Goal: Task Accomplishment & Management: Manage account settings

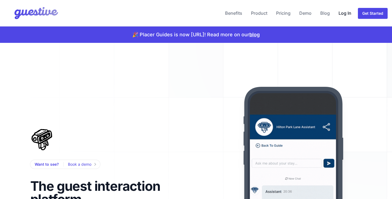
click at [344, 9] on link "Log In" at bounding box center [345, 13] width 17 height 13
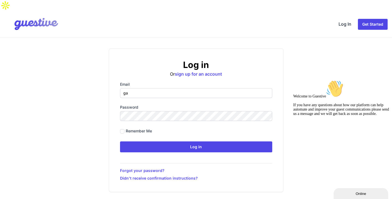
type input "[PERSON_NAME][EMAIL_ADDRESS][DOMAIN_NAME]"
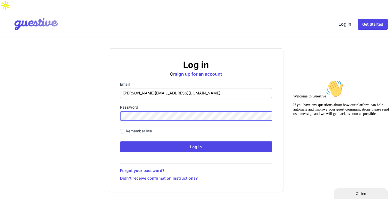
click at [120, 141] on input "Log in" at bounding box center [196, 146] width 152 height 11
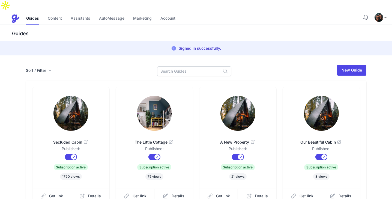
click at [375, 13] on div "Loading... [PERSON_NAME] View notifications Help Blog Sign Out Help Blog Admin …" at bounding box center [375, 17] width 25 height 9
click at [379, 13] on img "Profile Menu" at bounding box center [379, 17] width 9 height 9
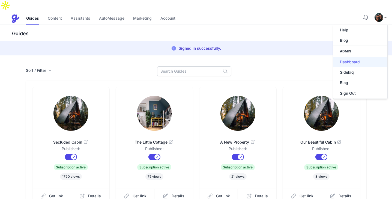
click at [354, 57] on link "Dashboard" at bounding box center [361, 62] width 54 height 10
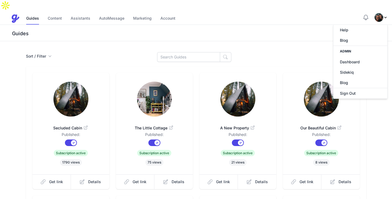
click at [245, 30] on h3 "Guides" at bounding box center [201, 33] width 381 height 7
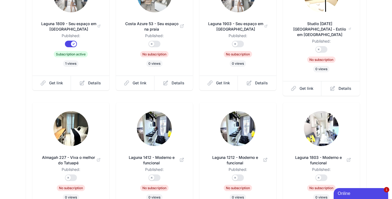
scroll to position [176, 0]
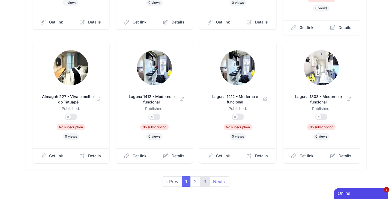
click at [204, 176] on link "3" at bounding box center [205, 181] width 10 height 10
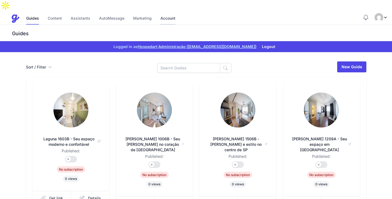
click at [168, 13] on link "Account" at bounding box center [168, 19] width 15 height 12
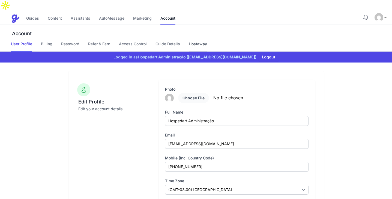
click at [194, 41] on link "Hostaway" at bounding box center [198, 46] width 18 height 10
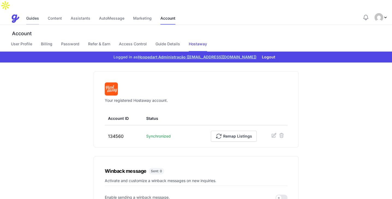
click at [35, 13] on link "Guides" at bounding box center [32, 19] width 13 height 12
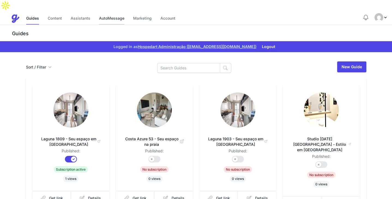
click at [112, 13] on link "AutoMessage" at bounding box center [111, 19] width 25 height 12
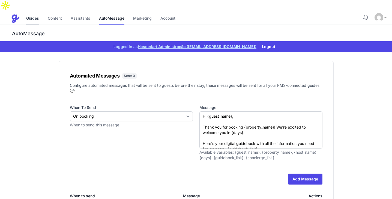
click at [32, 13] on link "Guides" at bounding box center [32, 19] width 13 height 12
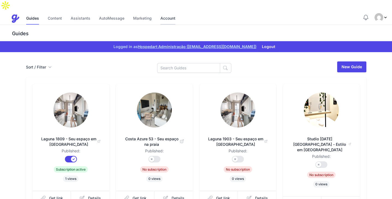
click at [166, 13] on link "Account" at bounding box center [168, 19] width 15 height 12
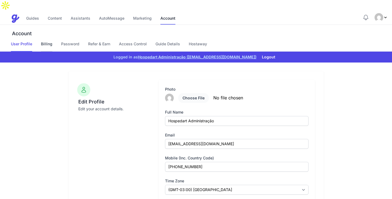
click at [41, 41] on link "Billing" at bounding box center [46, 46] width 11 height 10
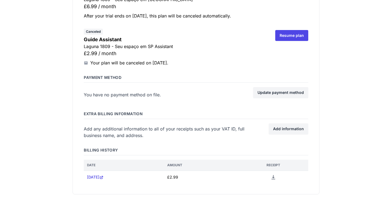
scroll to position [141, 0]
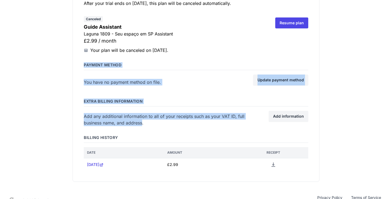
drag, startPoint x: 143, startPoint y: 112, endPoint x: 81, endPoint y: 54, distance: 85.2
click at [81, 54] on div "Billing Guide subscriptions Canceled First Guide Monthly Laguna 1809 - Seu espa…" at bounding box center [196, 56] width 247 height 251
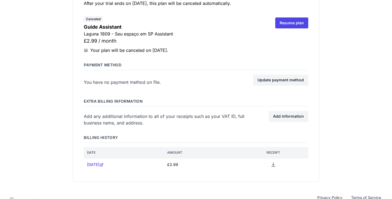
click at [109, 80] on div "Billing Guide subscriptions Canceled First Guide Monthly Laguna 1809 - Seu espa…" at bounding box center [196, 56] width 247 height 251
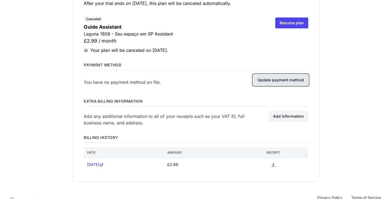
click at [281, 75] on link "Update payment method" at bounding box center [280, 80] width 55 height 11
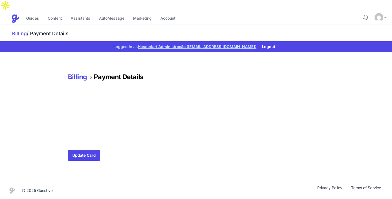
click at [84, 11] on nav "Menu Guides Content Assistants AutoMessage Marketing Account Guides Content Ass…" at bounding box center [196, 18] width 392 height 14
click at [79, 13] on link "Assistants" at bounding box center [81, 19] width 20 height 12
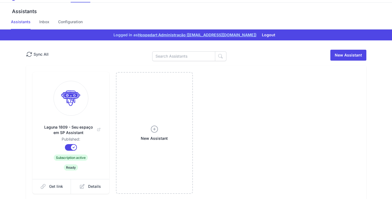
scroll to position [27, 0]
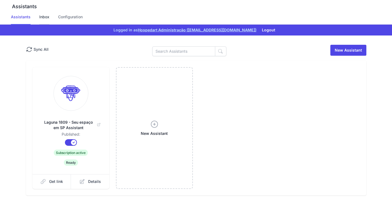
click at [43, 14] on link "Inbox" at bounding box center [44, 19] width 10 height 10
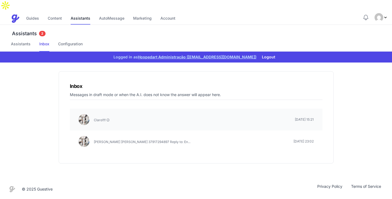
click at [162, 114] on li "Claro!!!! 😉 August 10, 2025 15:21" at bounding box center [196, 120] width 253 height 22
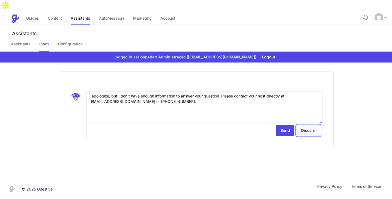
click at [309, 125] on link "Discard" at bounding box center [309, 130] width 24 height 11
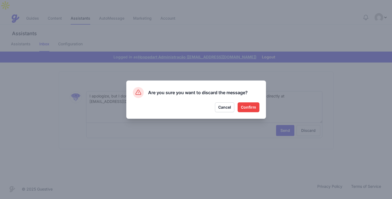
click at [254, 109] on button "Confirm" at bounding box center [249, 107] width 22 height 10
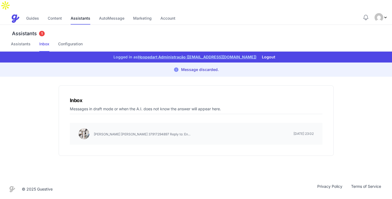
click at [150, 132] on p "Bruno Lima da Silva 37917294897 Reply to: En..." at bounding box center [142, 134] width 97 height 5
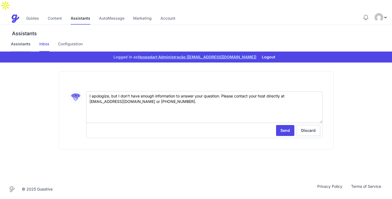
click at [22, 41] on link "Assistants" at bounding box center [21, 46] width 20 height 10
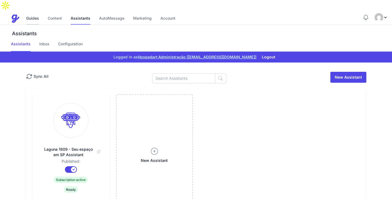
click at [34, 13] on link "Guides" at bounding box center [32, 19] width 13 height 12
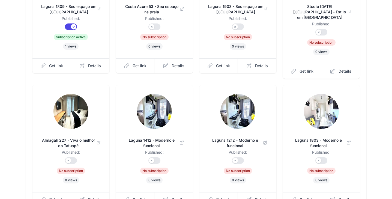
scroll to position [176, 0]
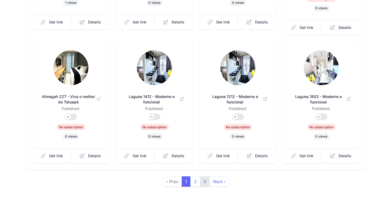
click at [203, 176] on link "3" at bounding box center [205, 181] width 10 height 10
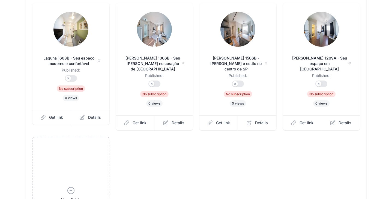
scroll to position [169, 0]
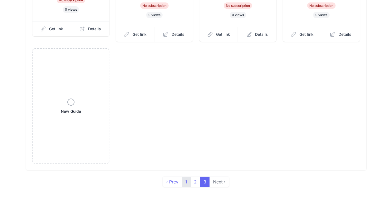
click at [184, 177] on link "1" at bounding box center [186, 182] width 9 height 10
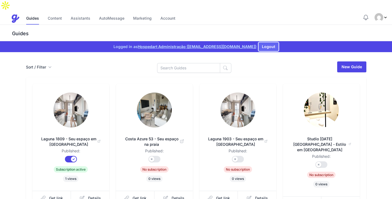
click at [262, 42] on button "Logout" at bounding box center [269, 46] width 20 height 9
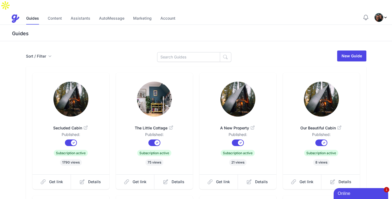
click at [384, 15] on icon "Profile Menu" at bounding box center [386, 17] width 4 height 4
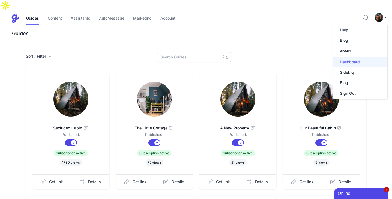
click at [347, 57] on link "Dashboard" at bounding box center [361, 62] width 54 height 10
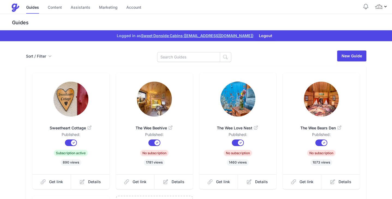
click at [73, 101] on img at bounding box center [71, 99] width 35 height 35
